Goal: Complete application form

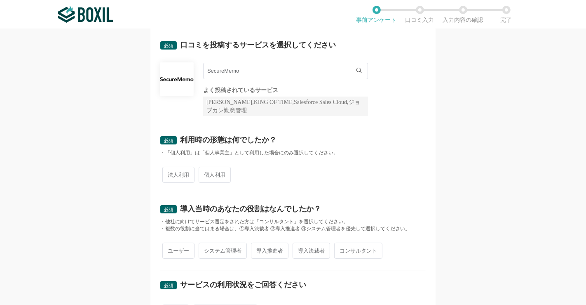
scroll to position [92, 0]
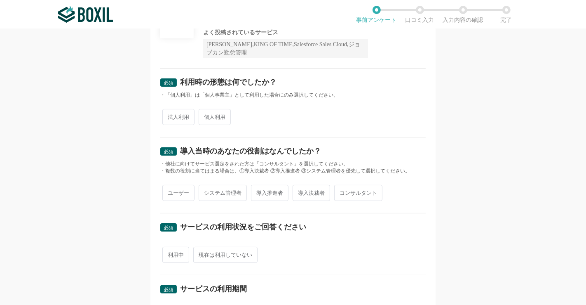
click at [177, 118] on span "法人利用" at bounding box center [178, 117] width 32 height 16
click at [170, 115] on input "法人利用" at bounding box center [167, 112] width 5 height 5
radio input "true"
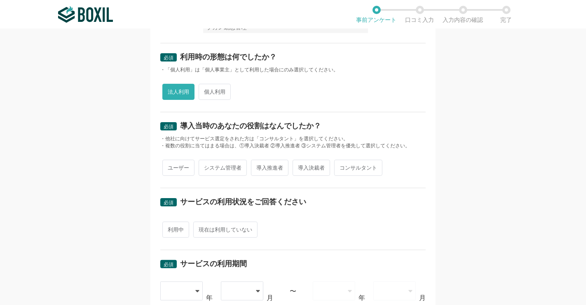
scroll to position [137, 0]
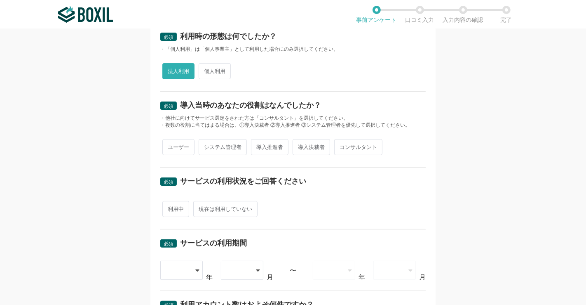
click at [256, 149] on span "導入推進者" at bounding box center [270, 147] width 38 height 16
click at [256, 146] on input "導入推進者" at bounding box center [255, 142] width 5 height 5
radio input "true"
click at [212, 207] on span "現在は利用していない" at bounding box center [225, 209] width 64 height 16
click at [201, 207] on input "現在は利用していない" at bounding box center [197, 204] width 5 height 5
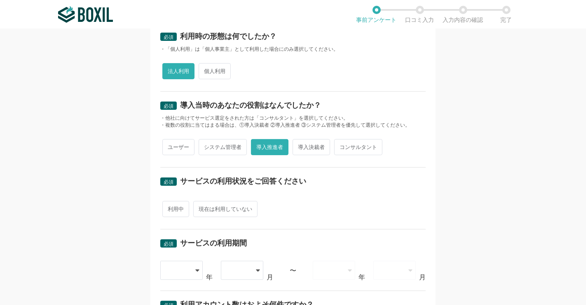
radio input "true"
